Goal: Find specific page/section: Find specific page/section

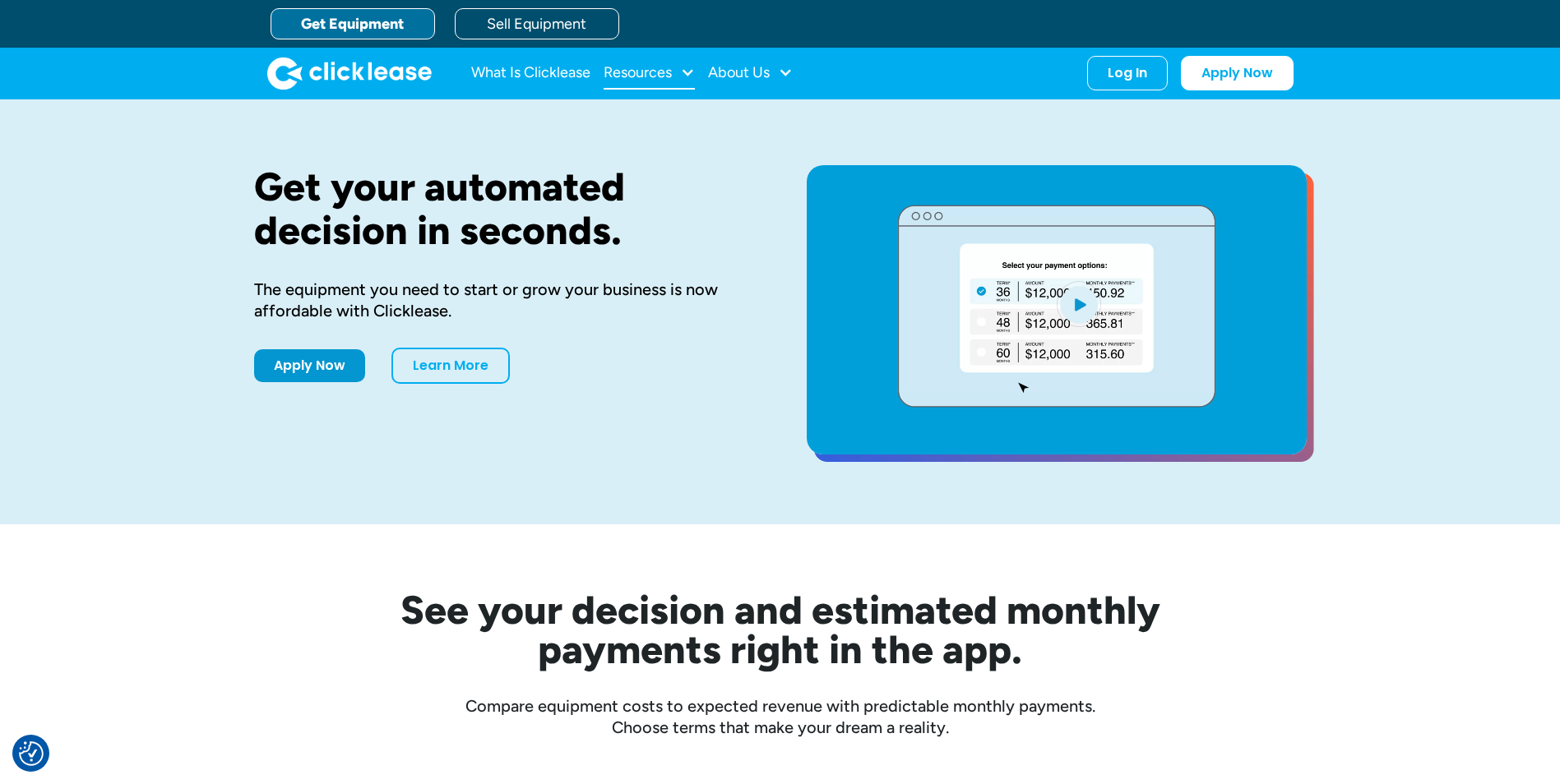
click at [689, 74] on div at bounding box center [687, 72] width 15 height 15
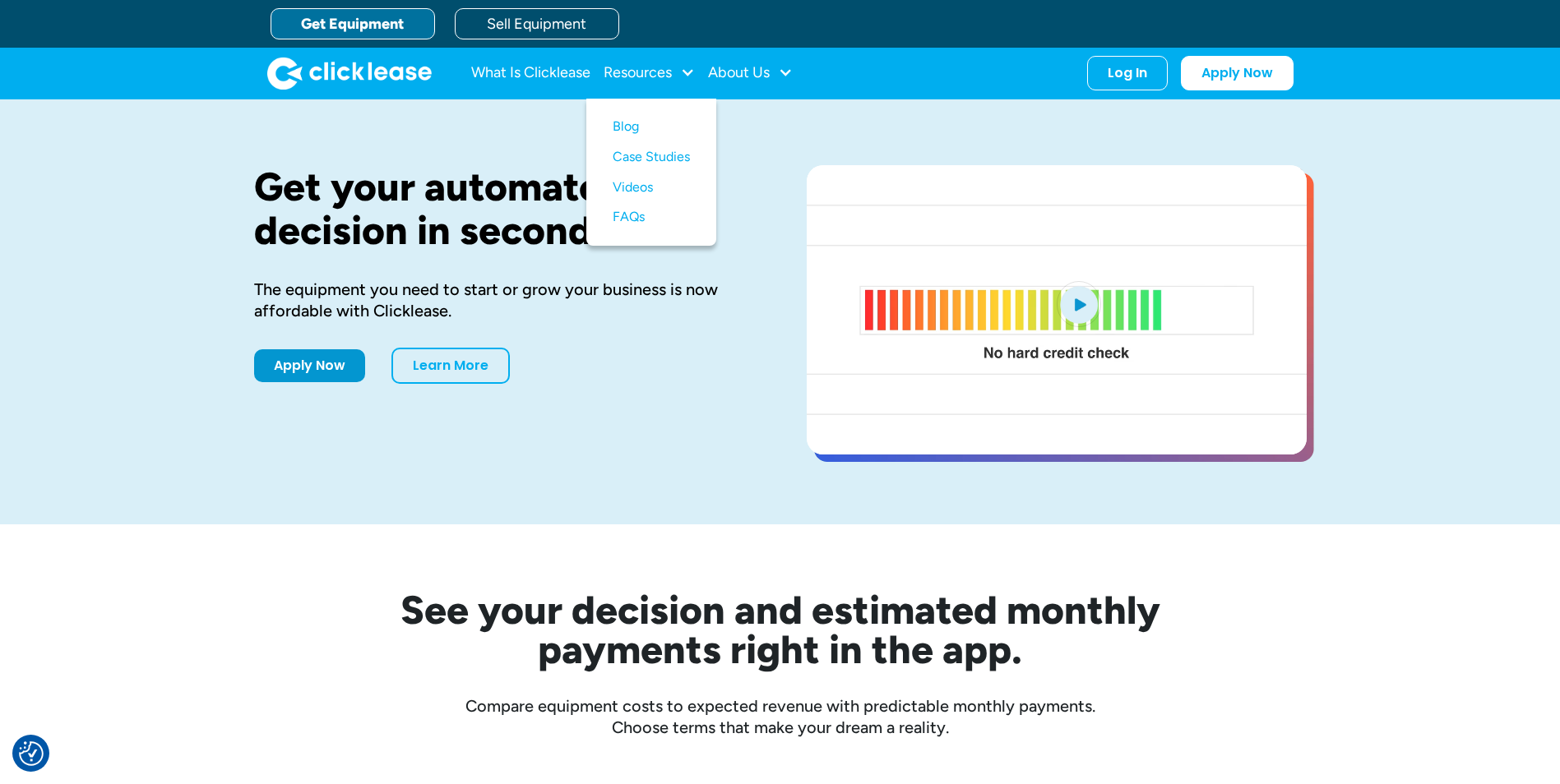
click at [723, 342] on div "Get your automated decision in seconds. The equipment you need to start or grow…" at bounding box center [504, 312] width 500 height 293
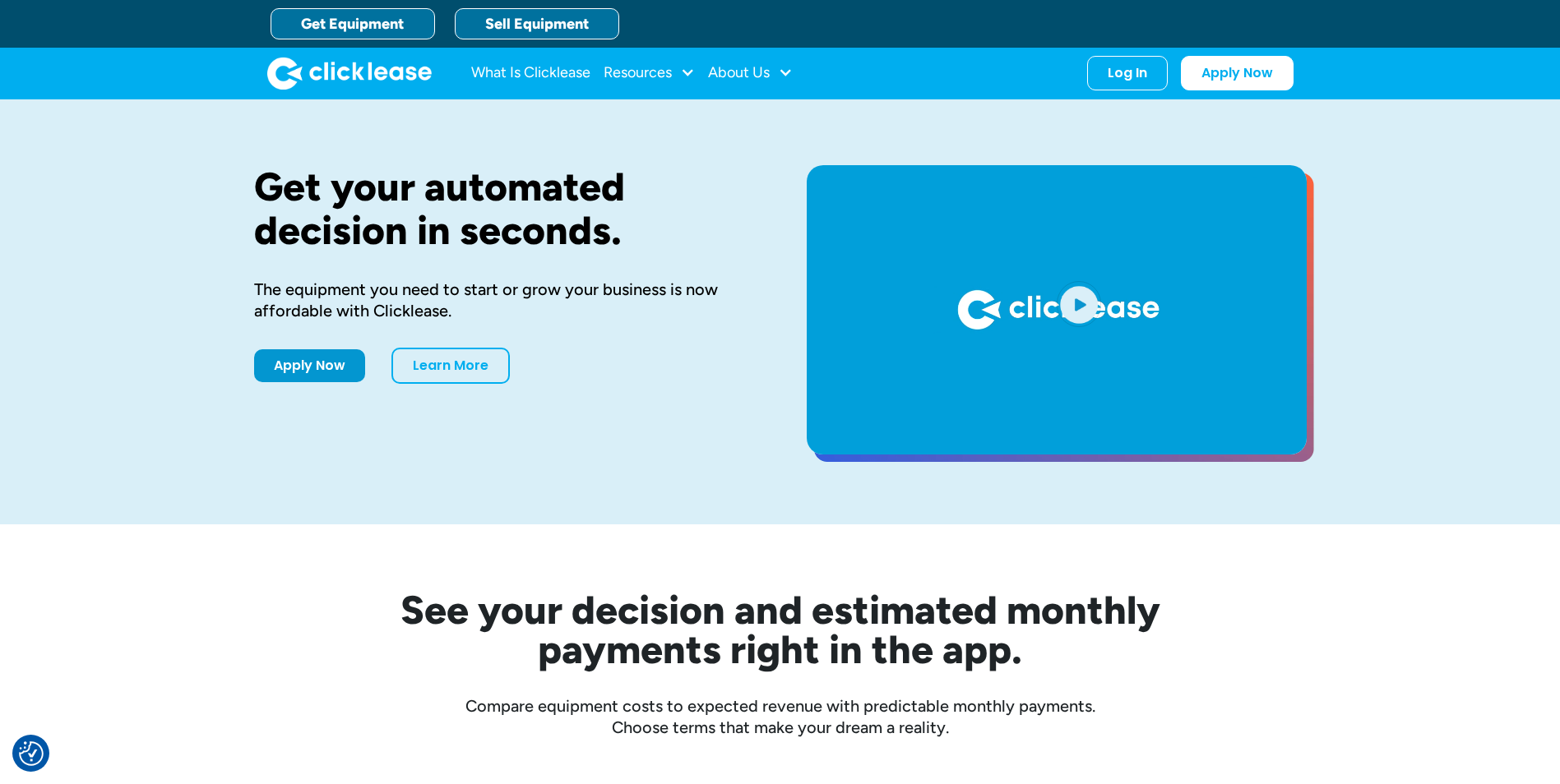
click at [484, 21] on link "Sell Equipment" at bounding box center [536, 23] width 165 height 31
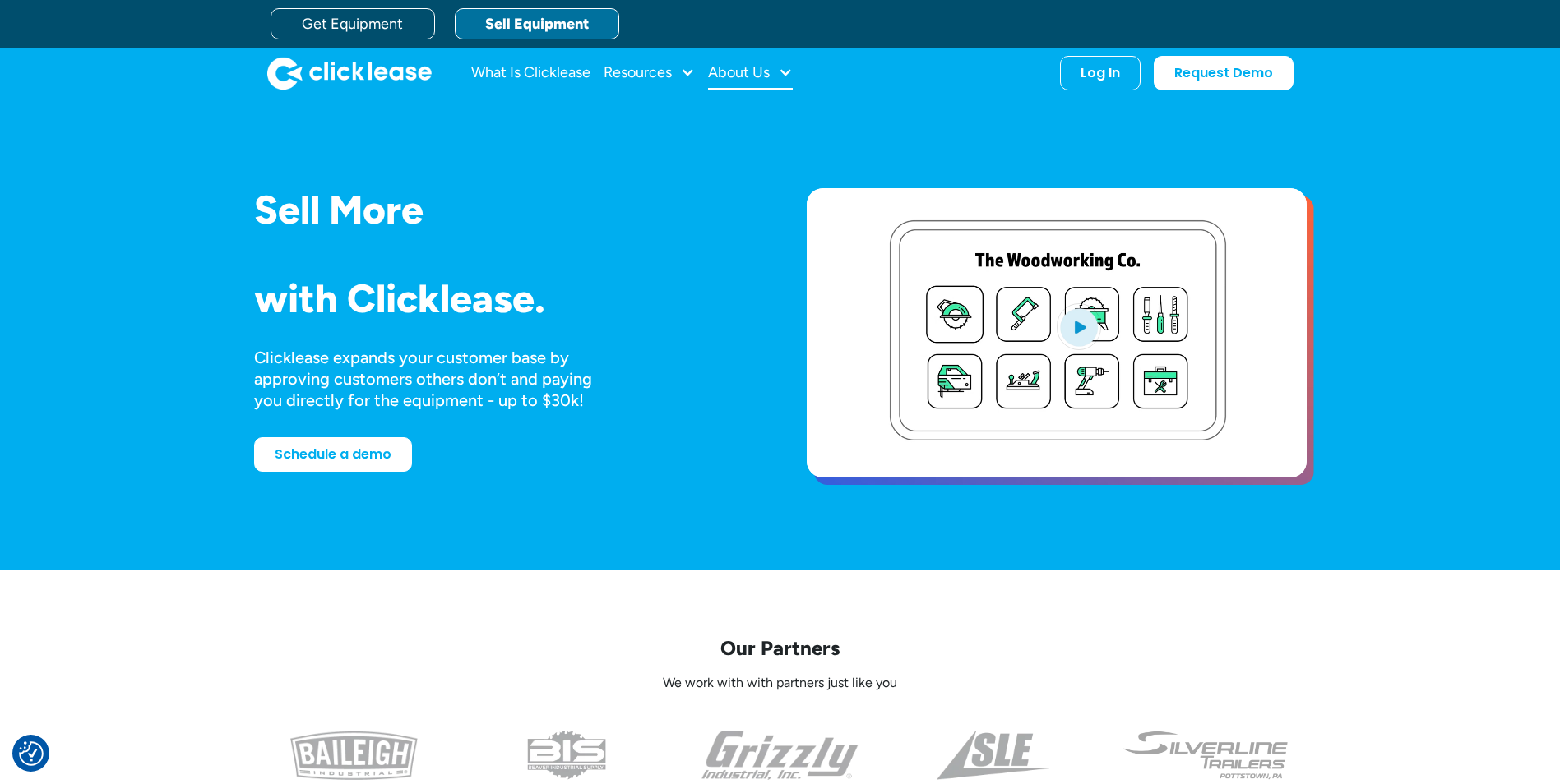
click at [781, 76] on div at bounding box center [785, 72] width 15 height 15
click at [721, 363] on div "Clicklease expands your customer base by approving customers others don’t and p…" at bounding box center [504, 379] width 500 height 64
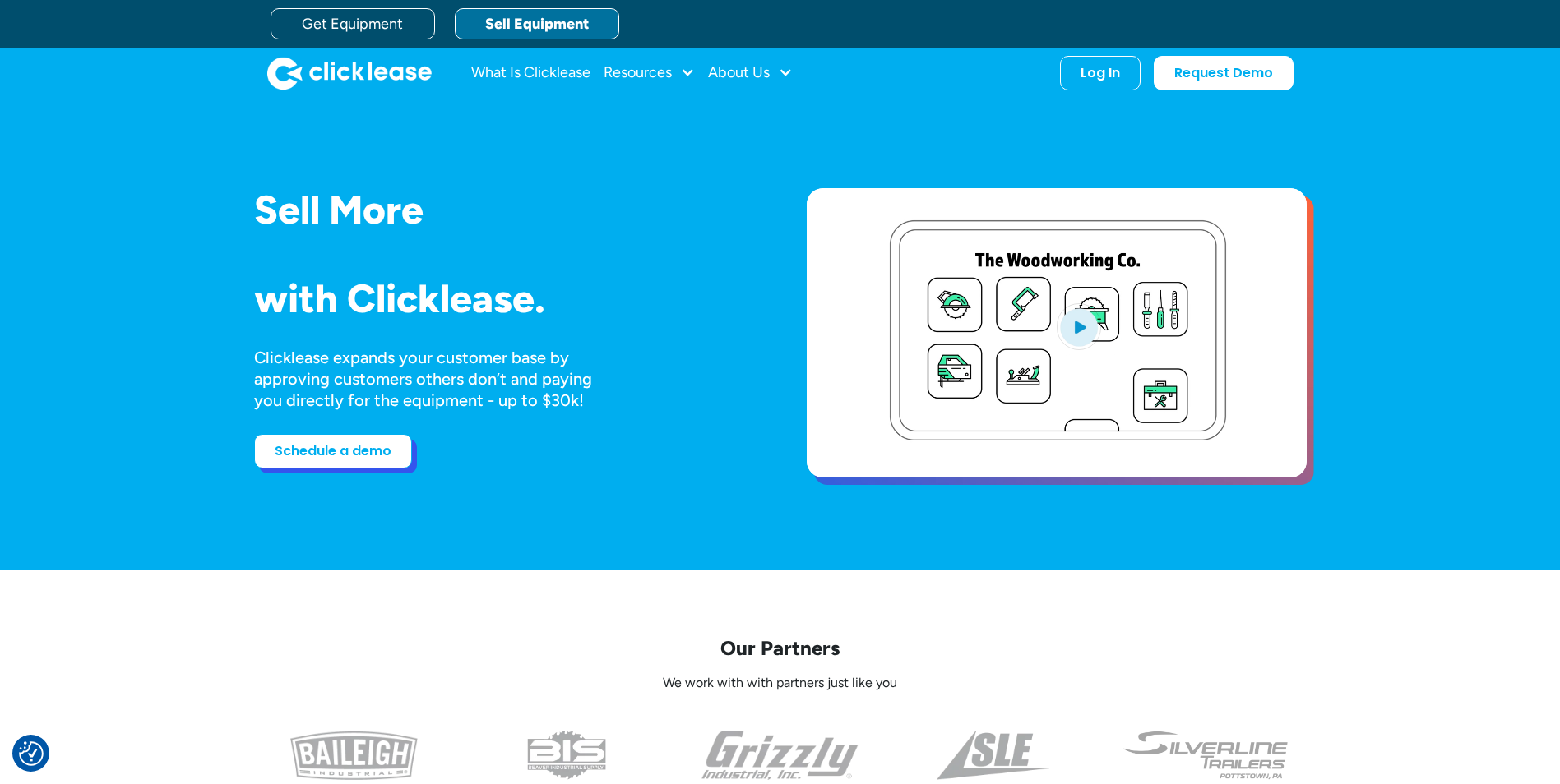
click at [312, 457] on link "Schedule a demo" at bounding box center [333, 452] width 158 height 35
